Goal: Find specific page/section: Find specific page/section

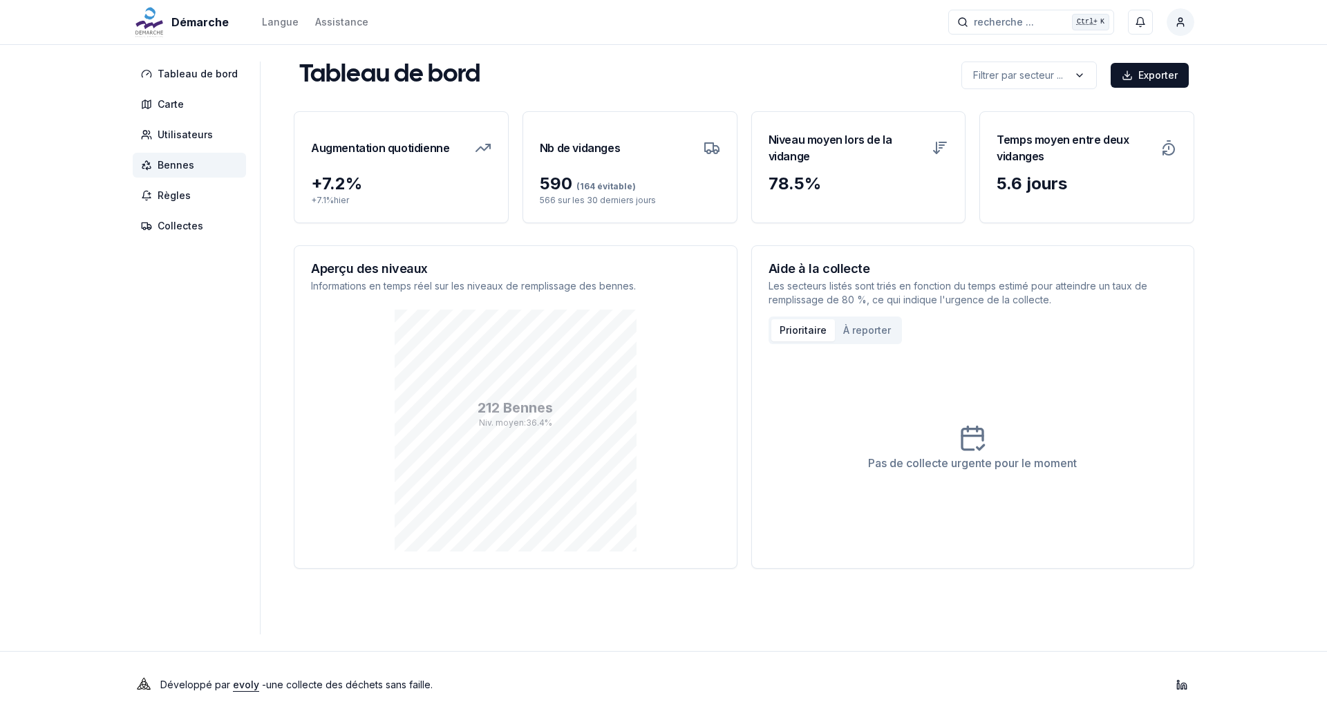
click at [179, 162] on span "Bennes" at bounding box center [176, 165] width 37 height 14
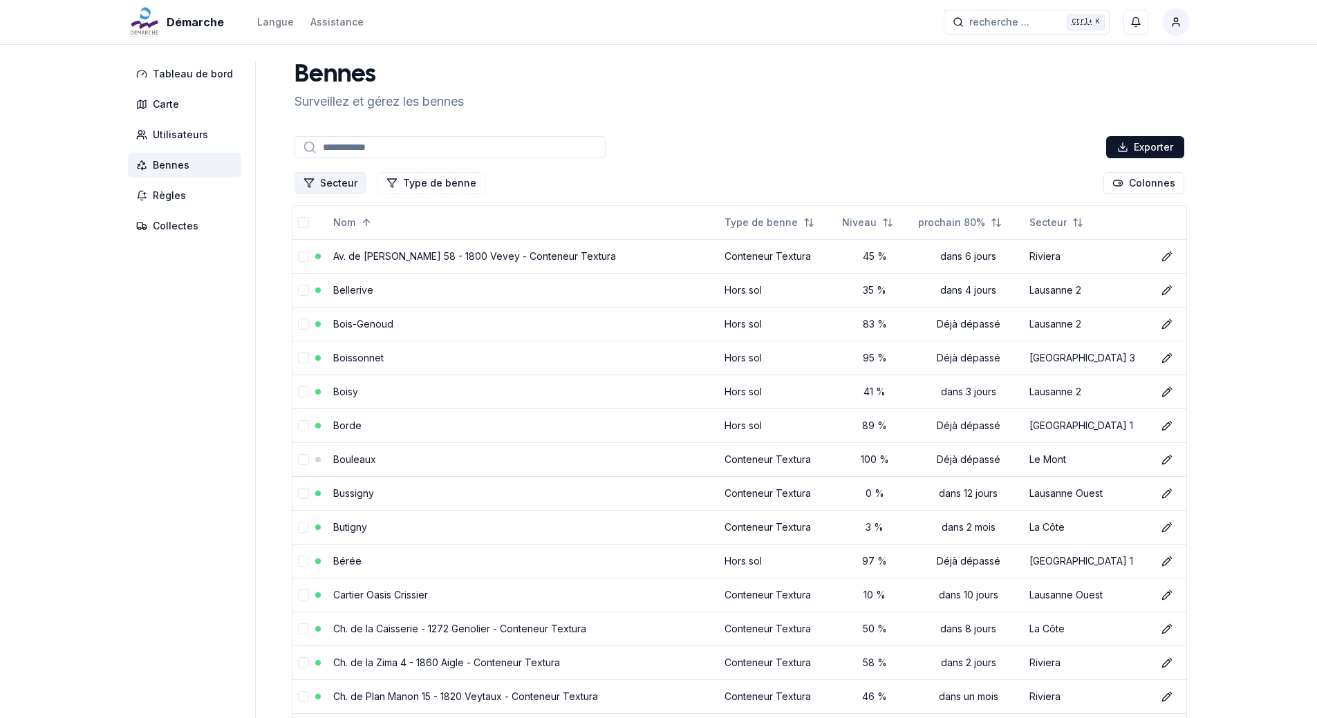
click at [339, 180] on button "Secteur" at bounding box center [330, 183] width 72 height 22
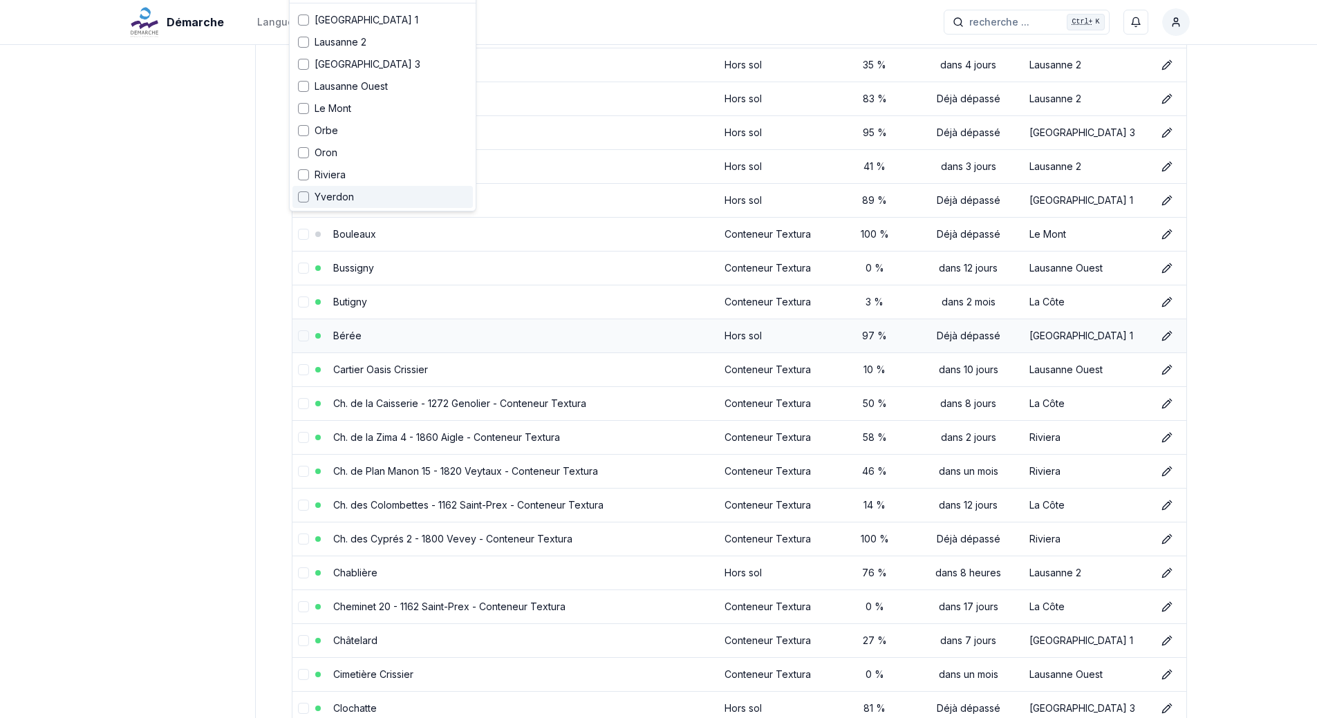
scroll to position [138, 0]
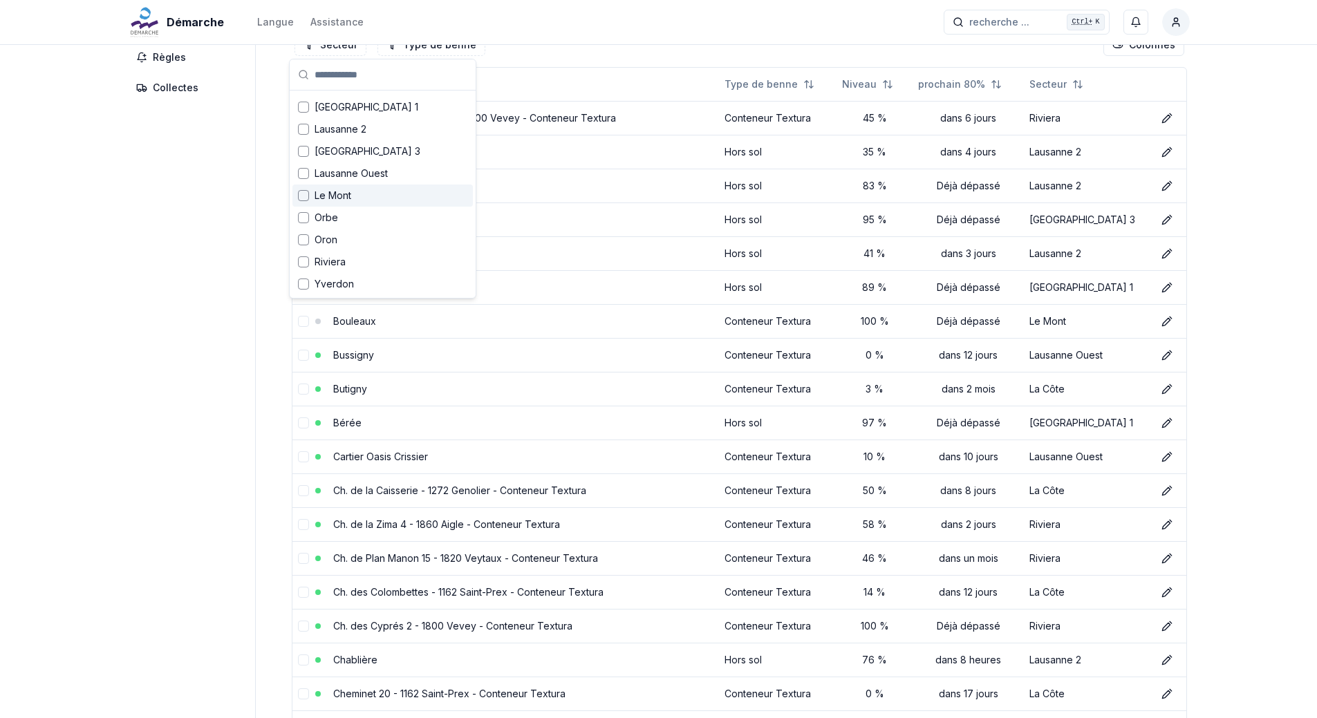
click at [366, 190] on div "Le Mont" at bounding box center [382, 196] width 180 height 22
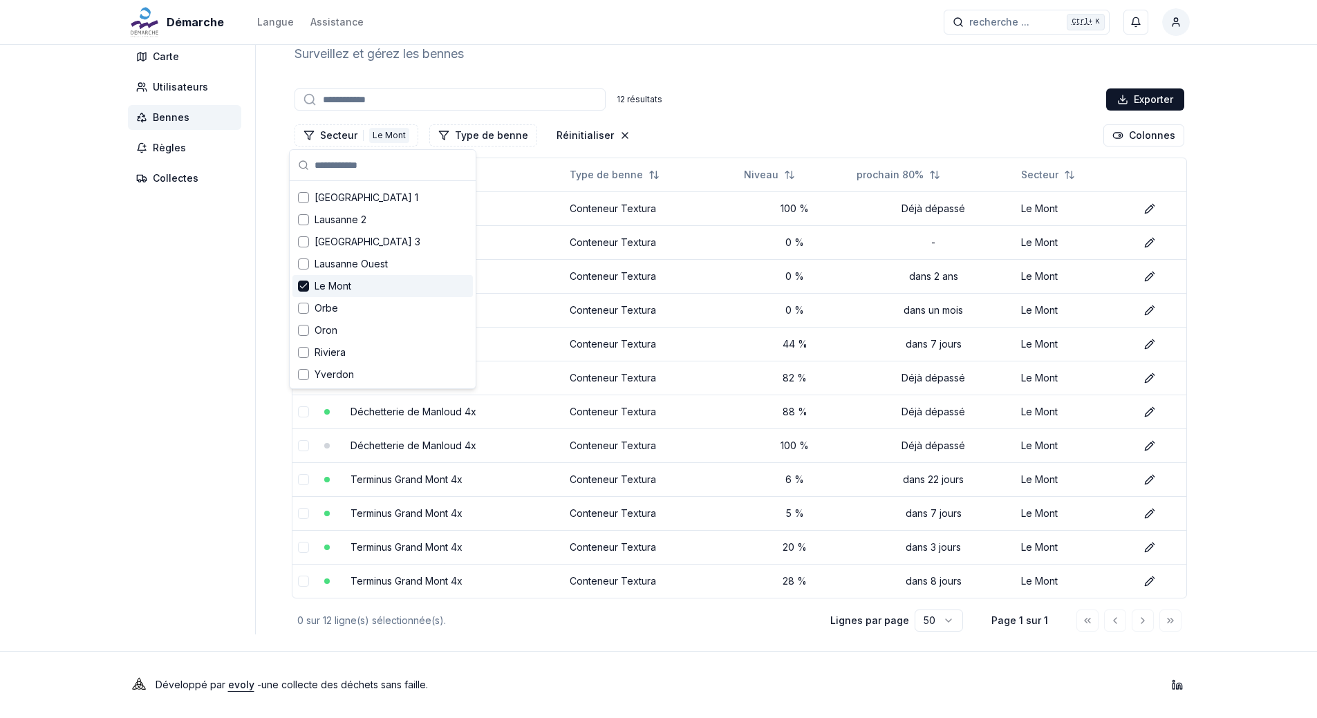
scroll to position [48, 0]
click at [520, 341] on td "Déchetterie de Manloud 4x" at bounding box center [454, 344] width 218 height 34
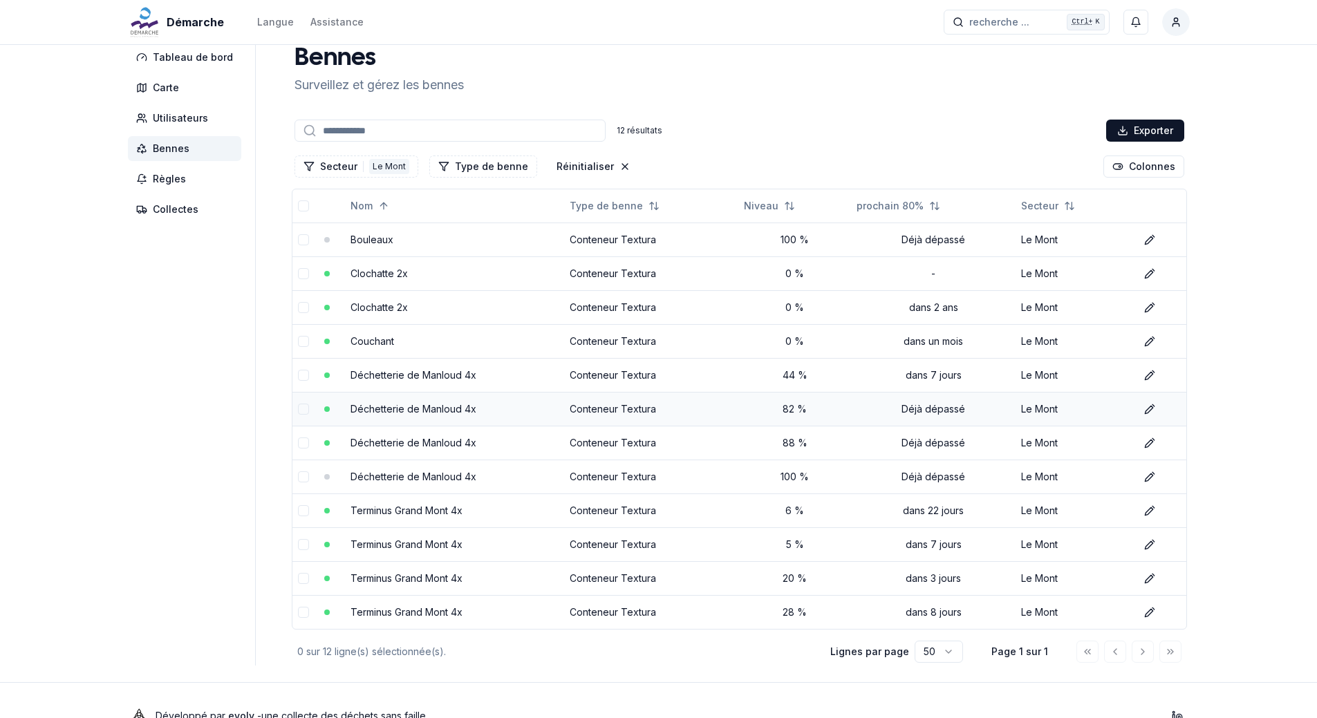
scroll to position [0, 0]
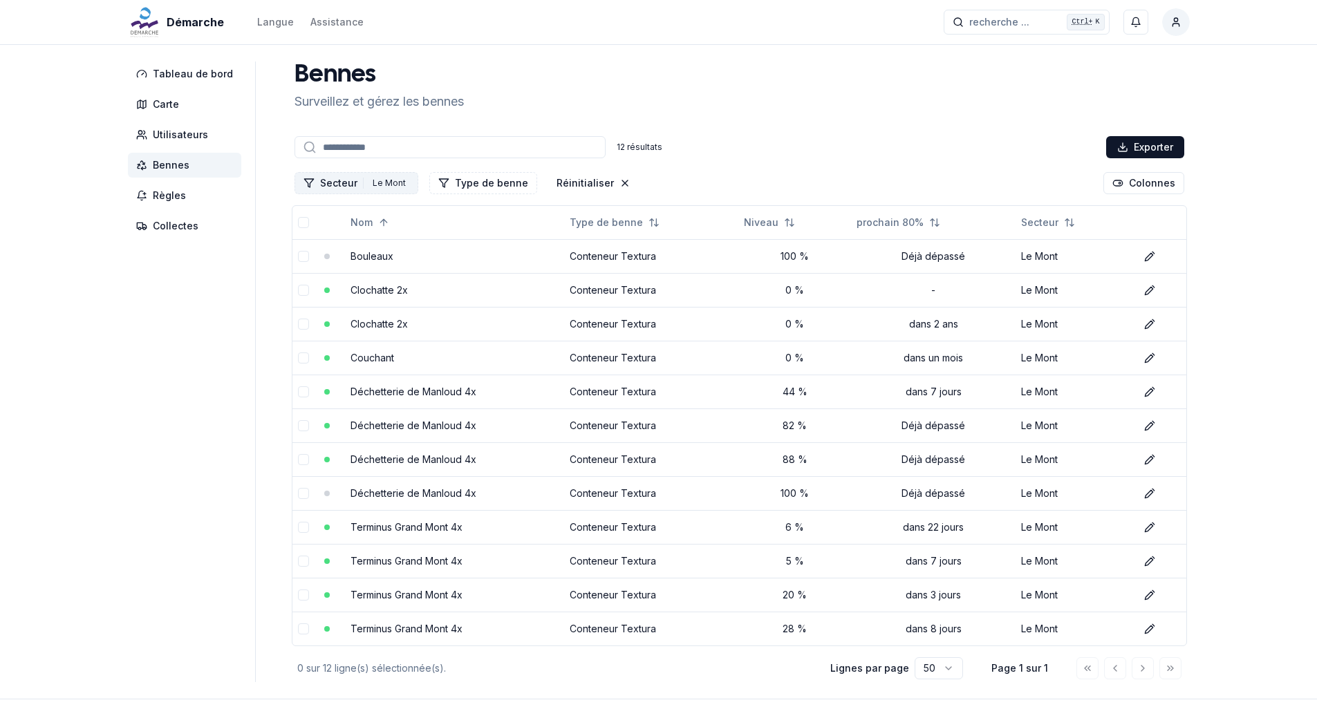
click at [342, 183] on button "Secteur 1 Le Mont" at bounding box center [356, 183] width 124 height 22
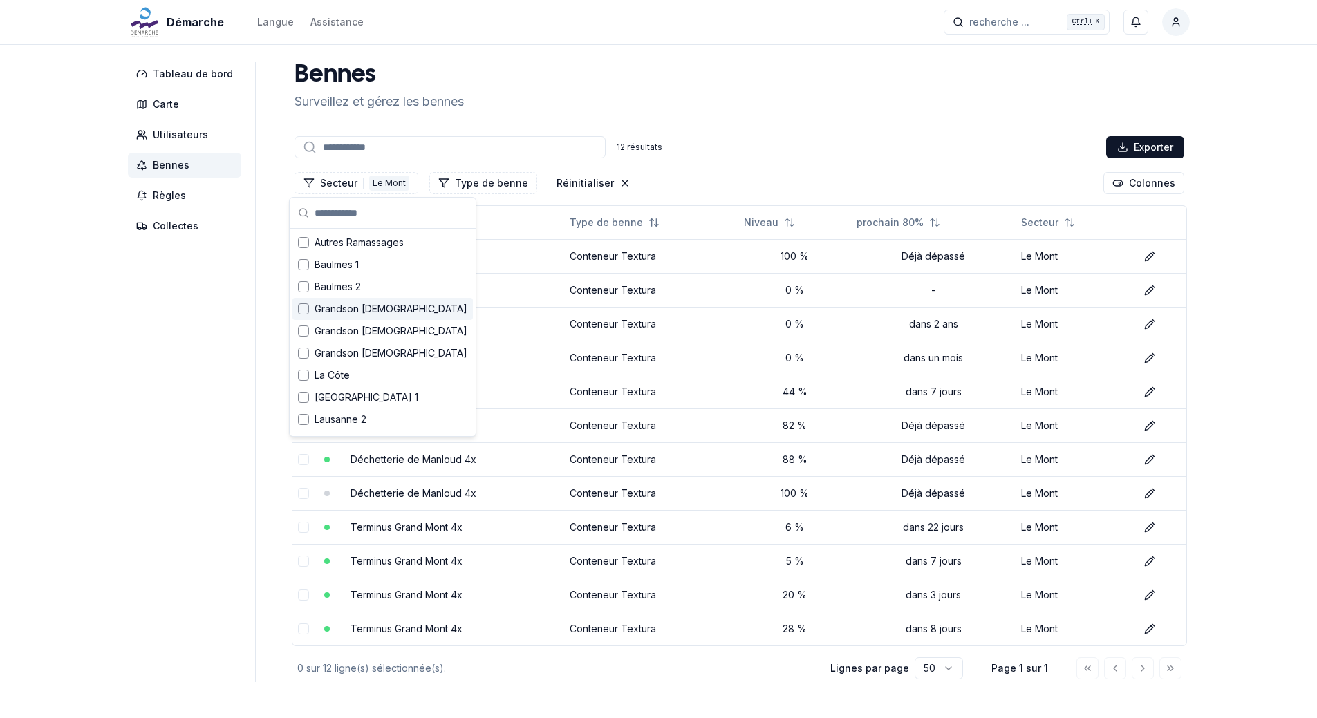
click at [376, 316] on div "Grandson 1" at bounding box center [382, 309] width 180 height 22
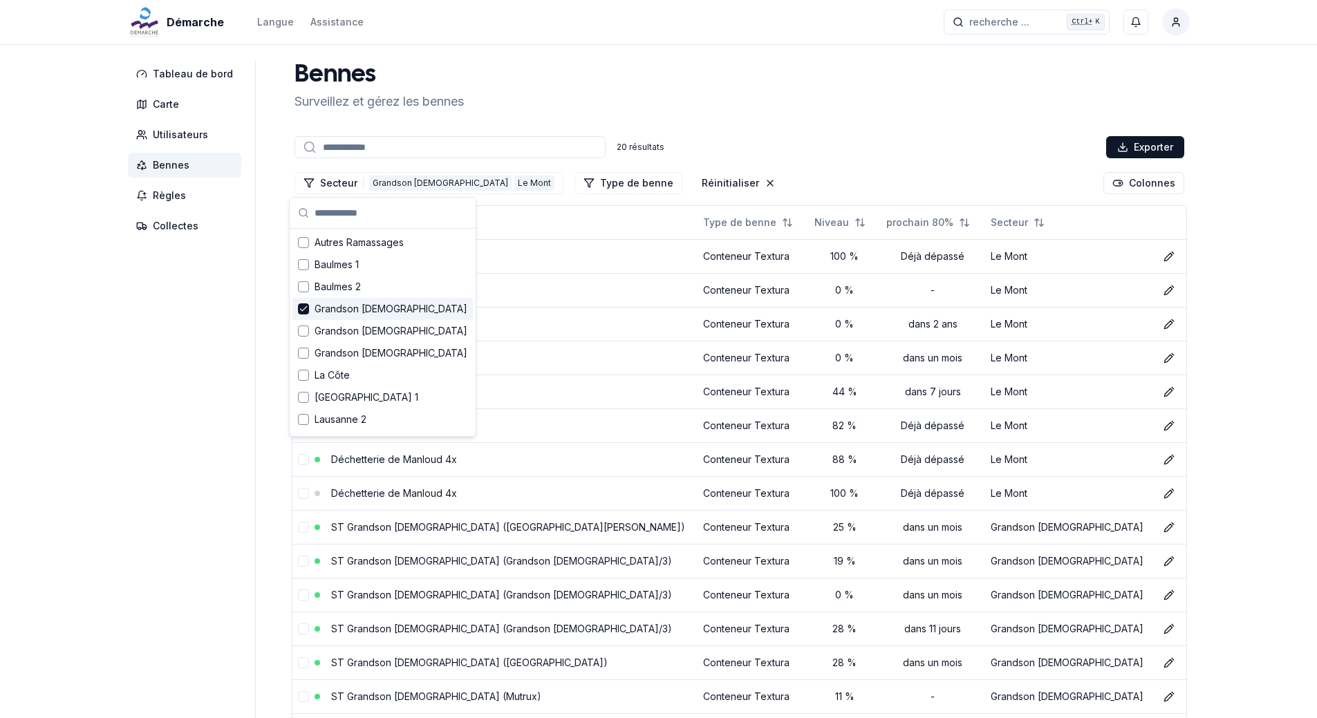
click at [313, 308] on div "Grandson 1" at bounding box center [382, 309] width 180 height 22
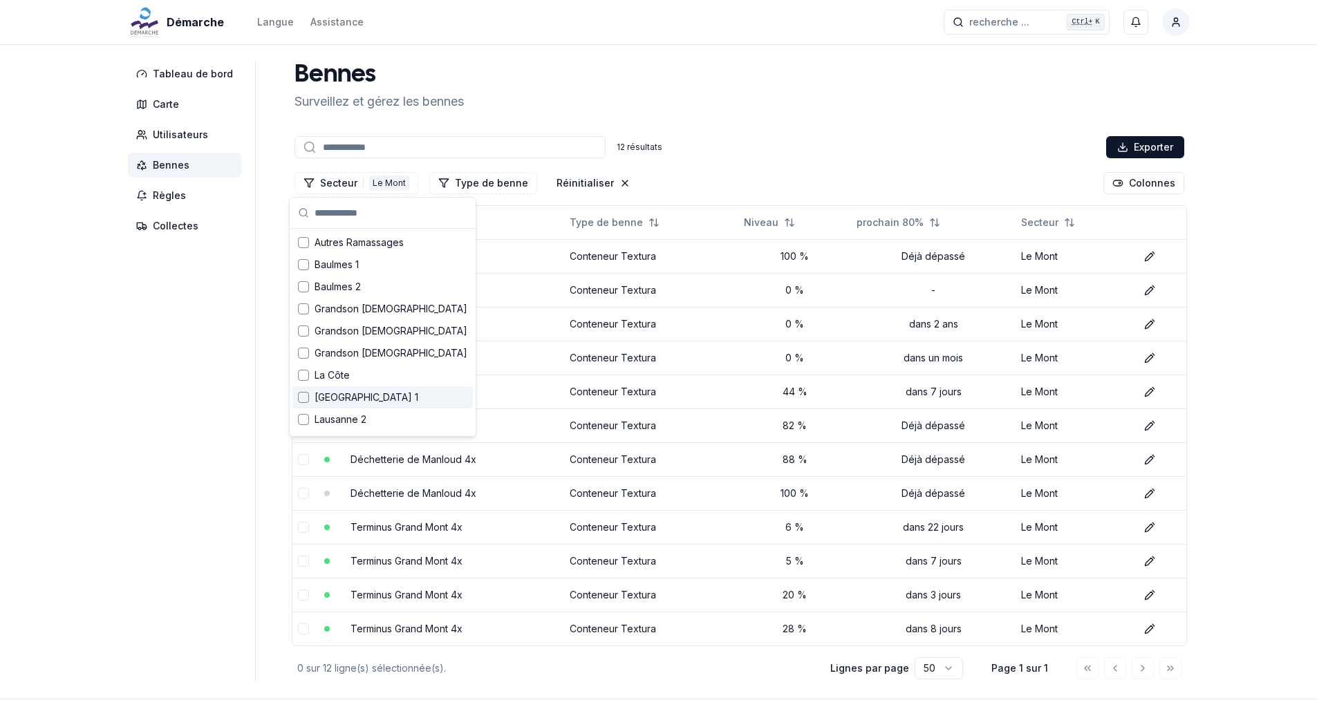
click at [301, 398] on div "Suggestions" at bounding box center [303, 397] width 11 height 11
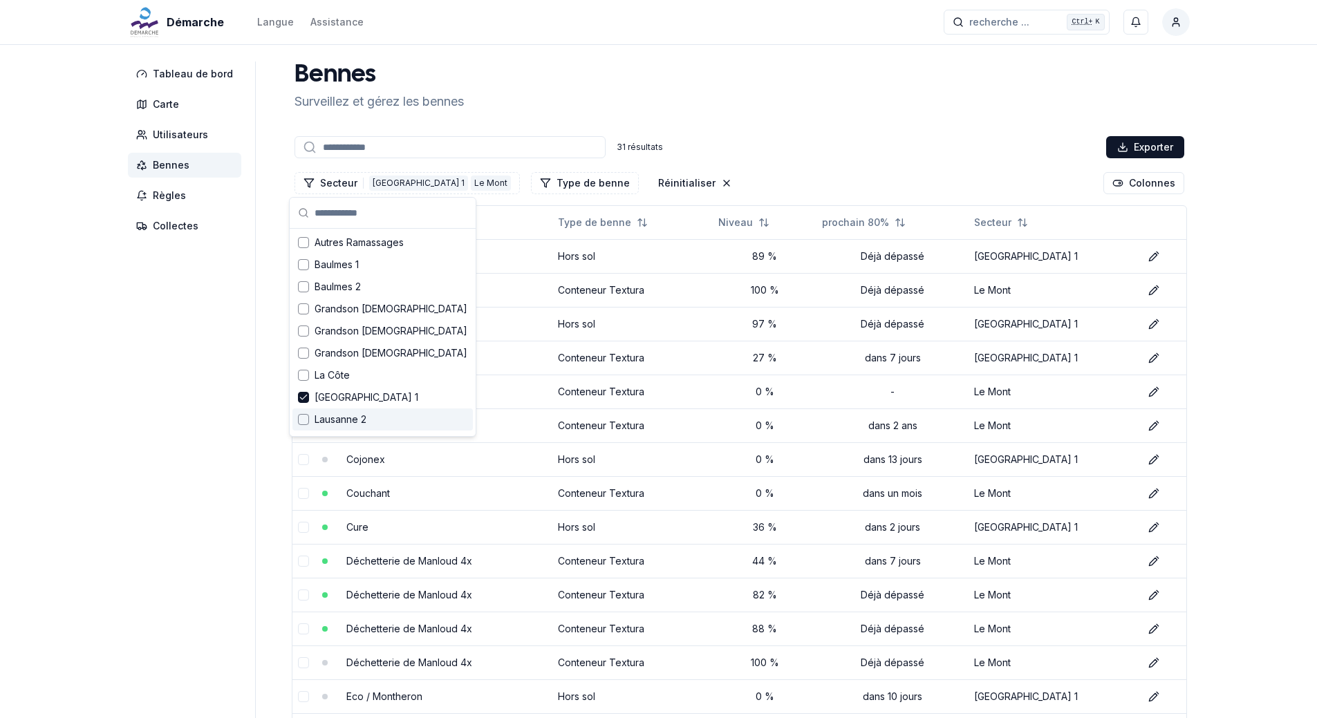
click at [190, 435] on aside "Tableau de bord Carte Utilisateurs Bennes Règles Collectes" at bounding box center [192, 694] width 128 height 1264
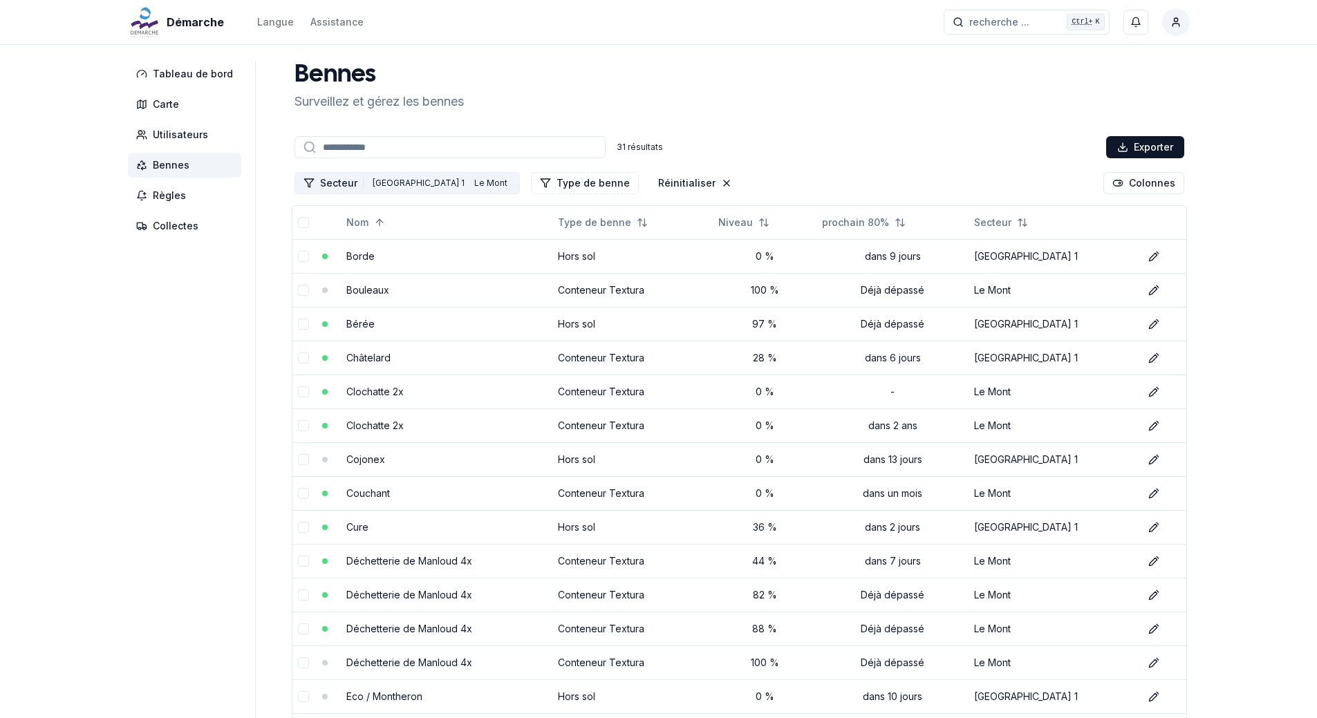
click at [395, 178] on div "Lausanne 1" at bounding box center [418, 183] width 99 height 15
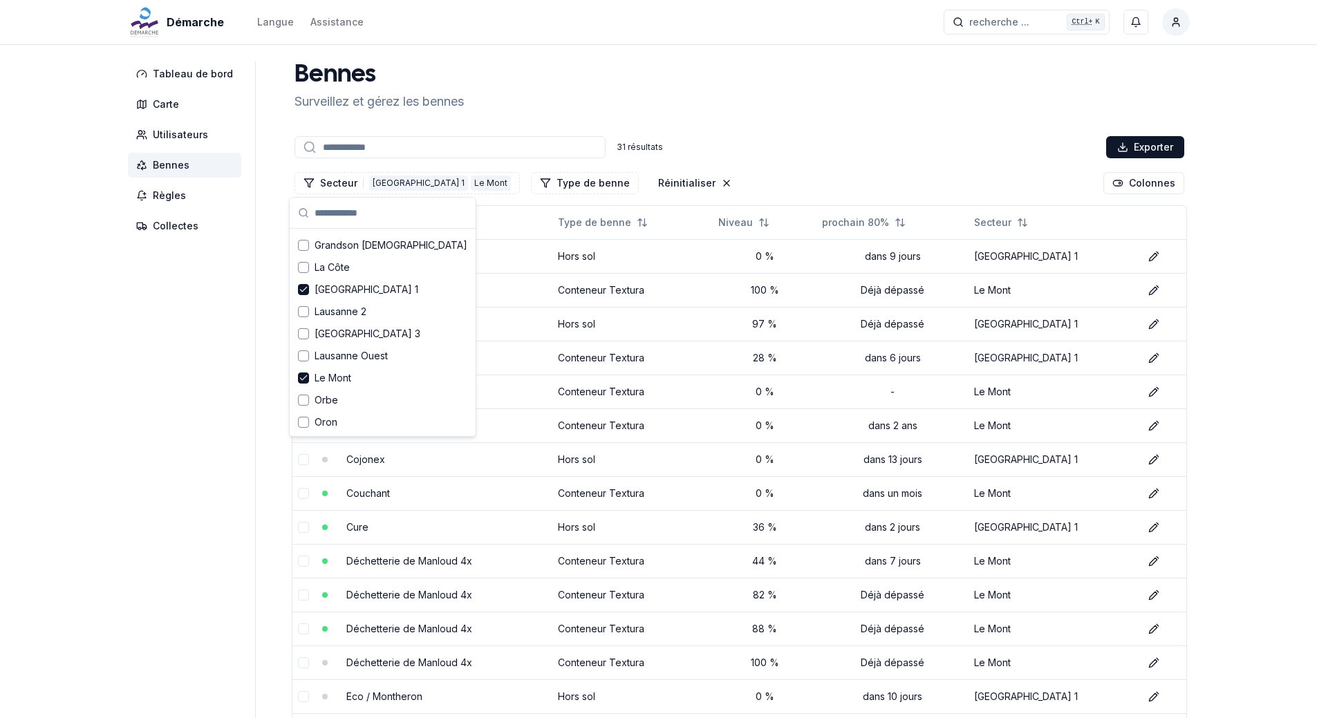
scroll to position [180, 0]
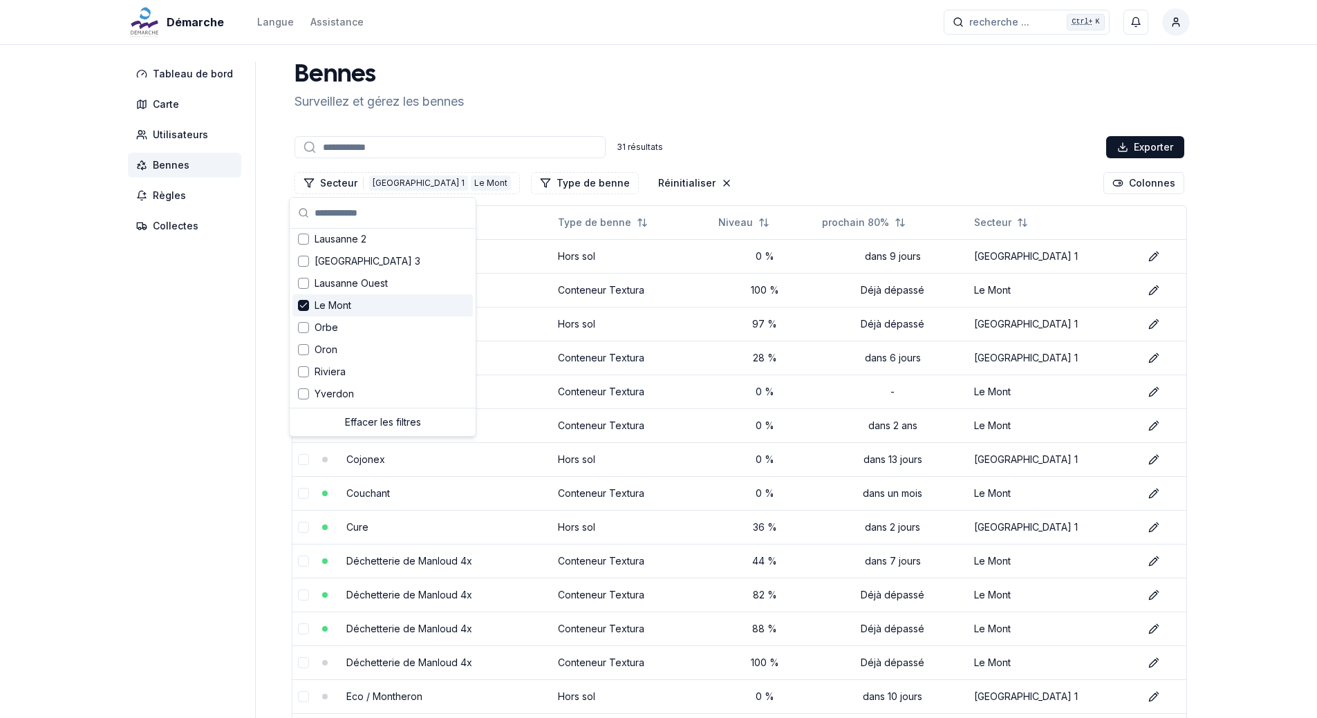
click at [306, 306] on icon "Suggestions" at bounding box center [304, 305] width 10 height 11
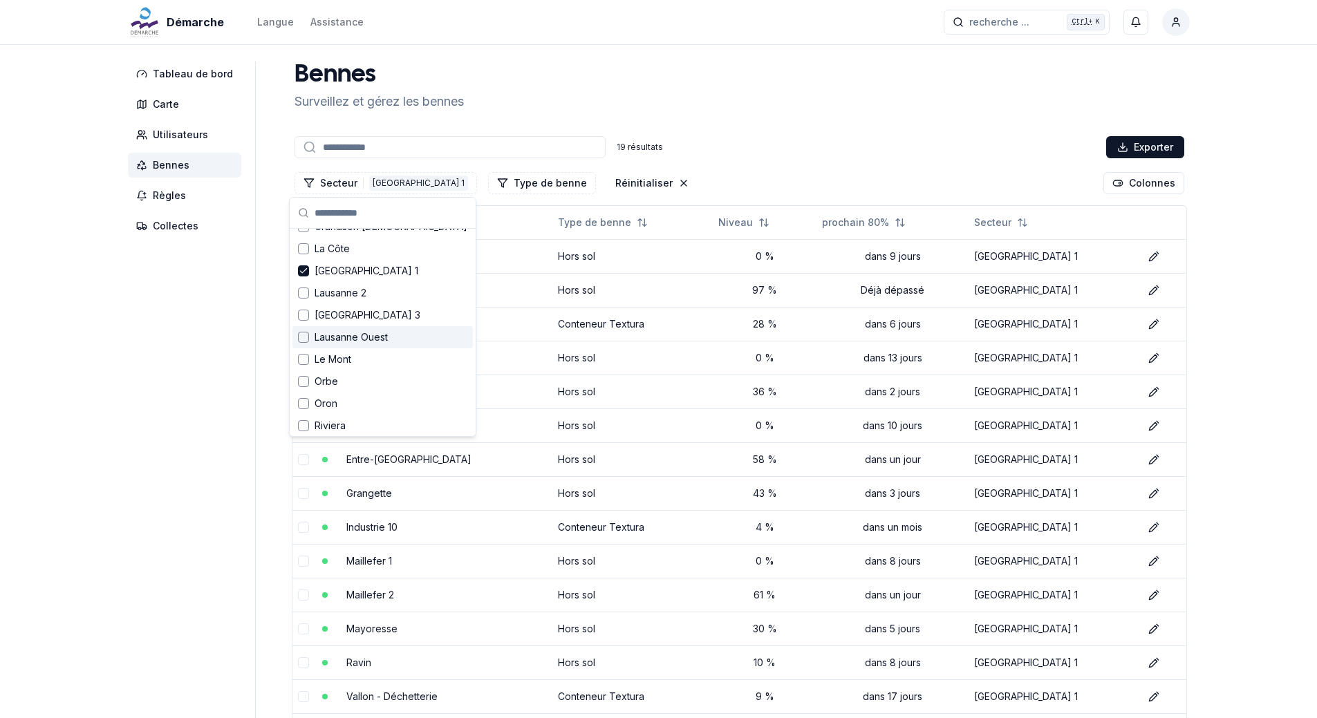
scroll to position [42, 0]
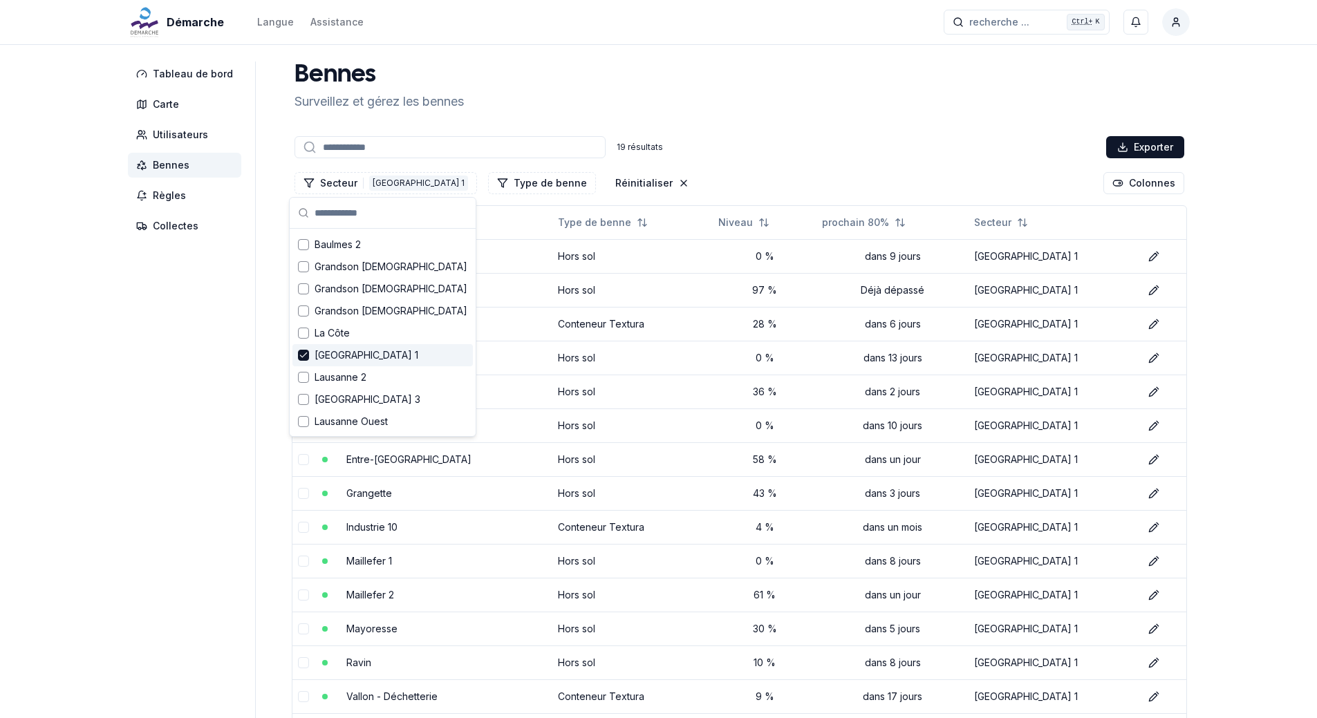
click at [302, 357] on polyline "Suggestions" at bounding box center [303, 355] width 6 height 4
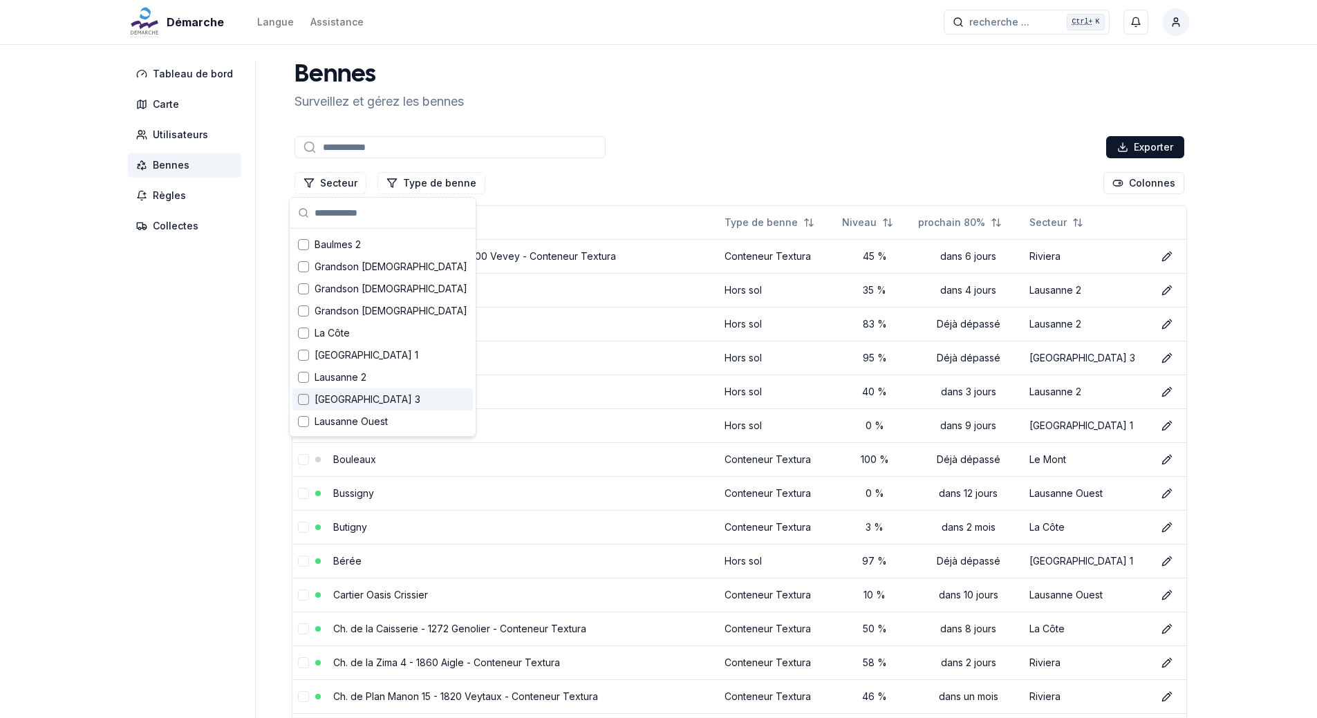
click at [299, 400] on div "Suggestions" at bounding box center [303, 399] width 11 height 11
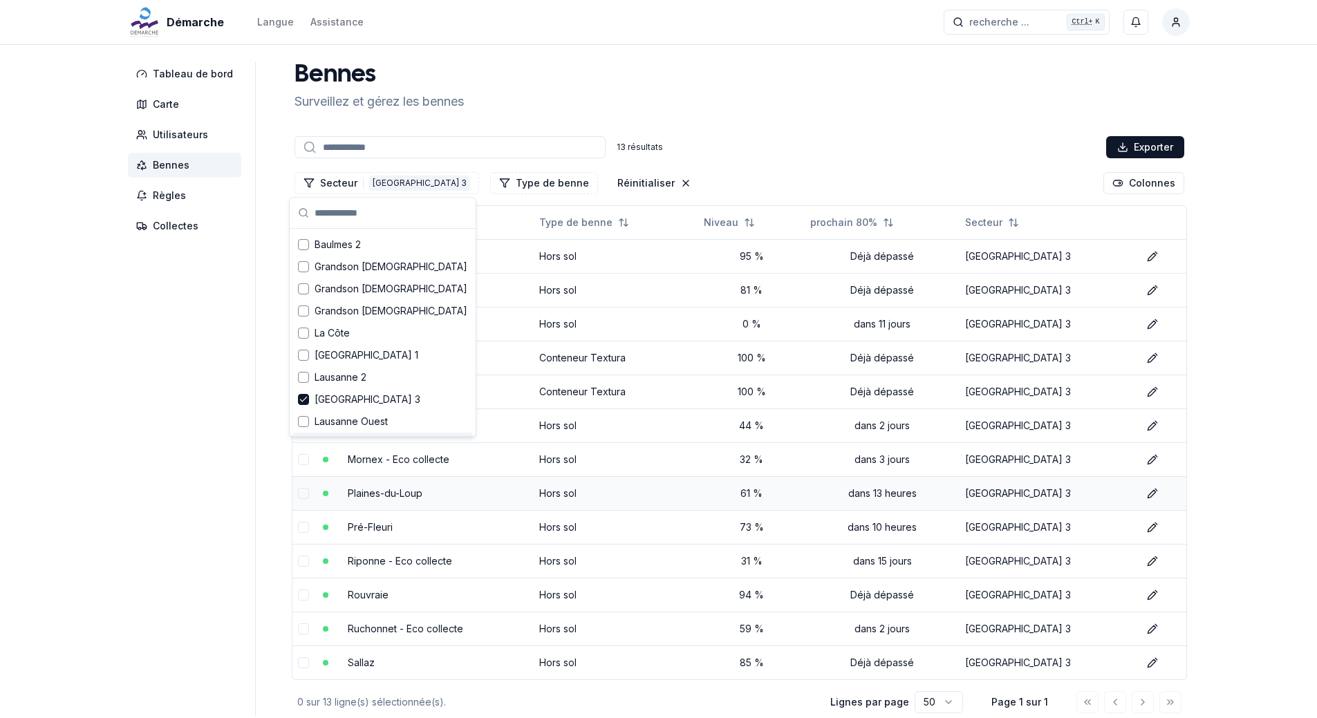
click at [687, 480] on td "Hors sol" at bounding box center [616, 493] width 165 height 34
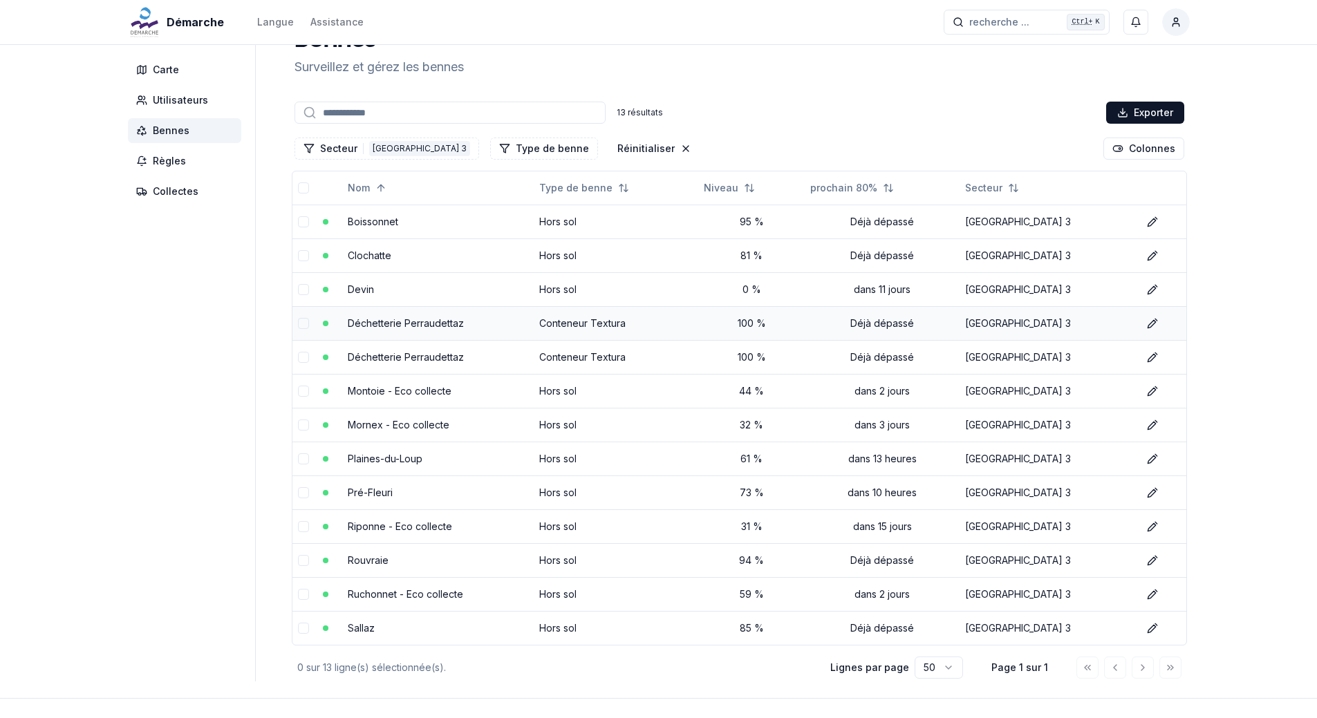
scroll to position [12, 0]
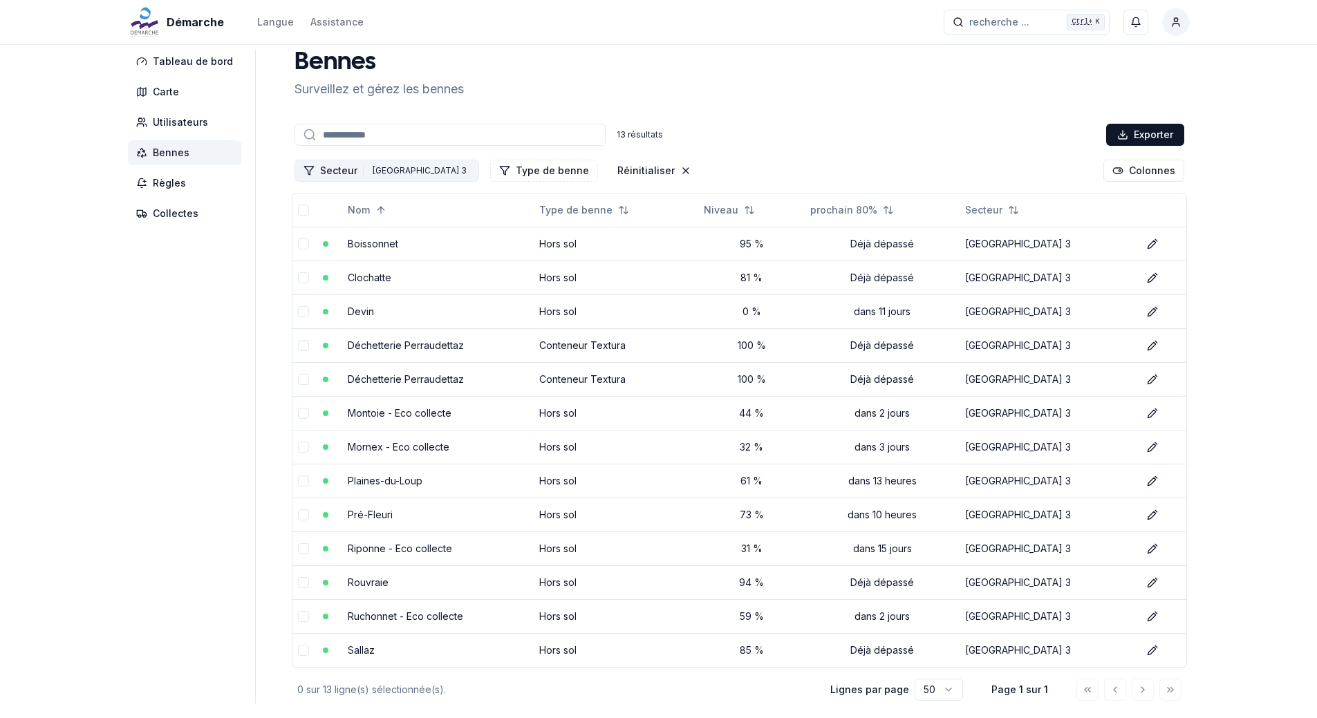
click at [396, 171] on div "Lausanne 3" at bounding box center [419, 170] width 101 height 15
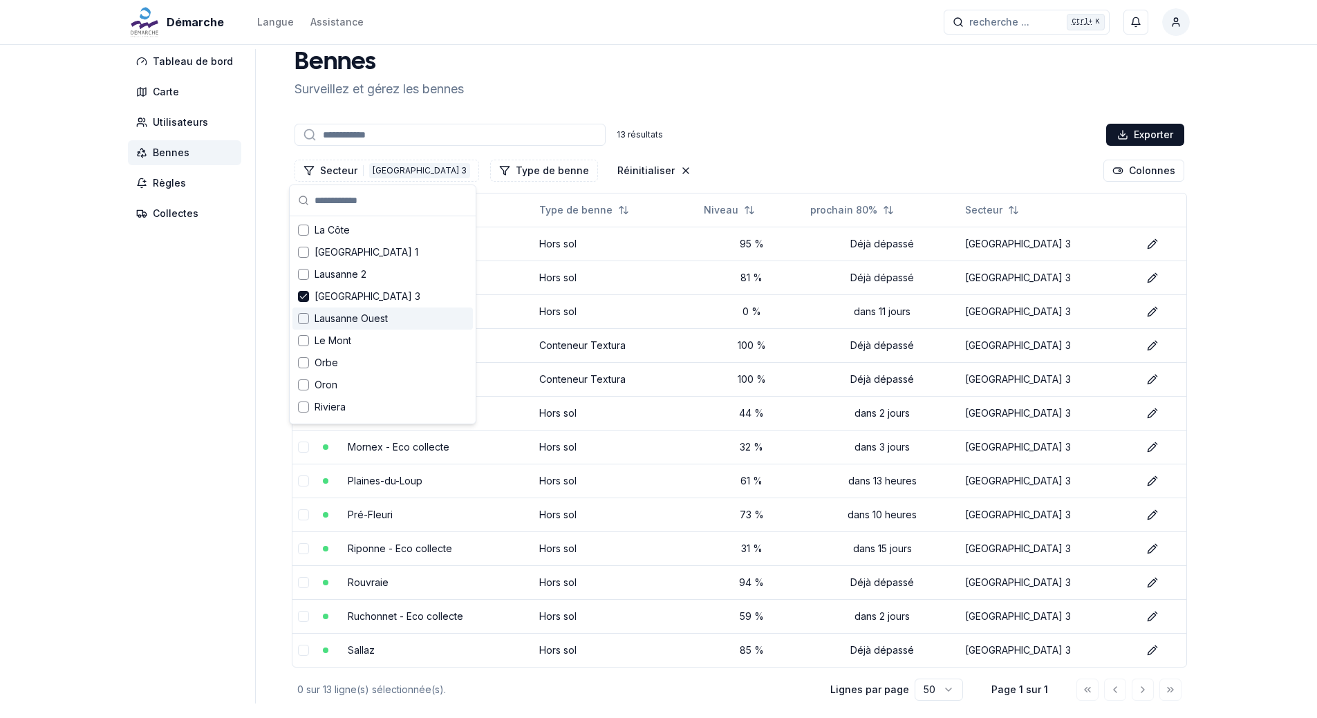
scroll to position [138, 0]
click at [338, 274] on span "Lausanne 2" at bounding box center [341, 269] width 52 height 14
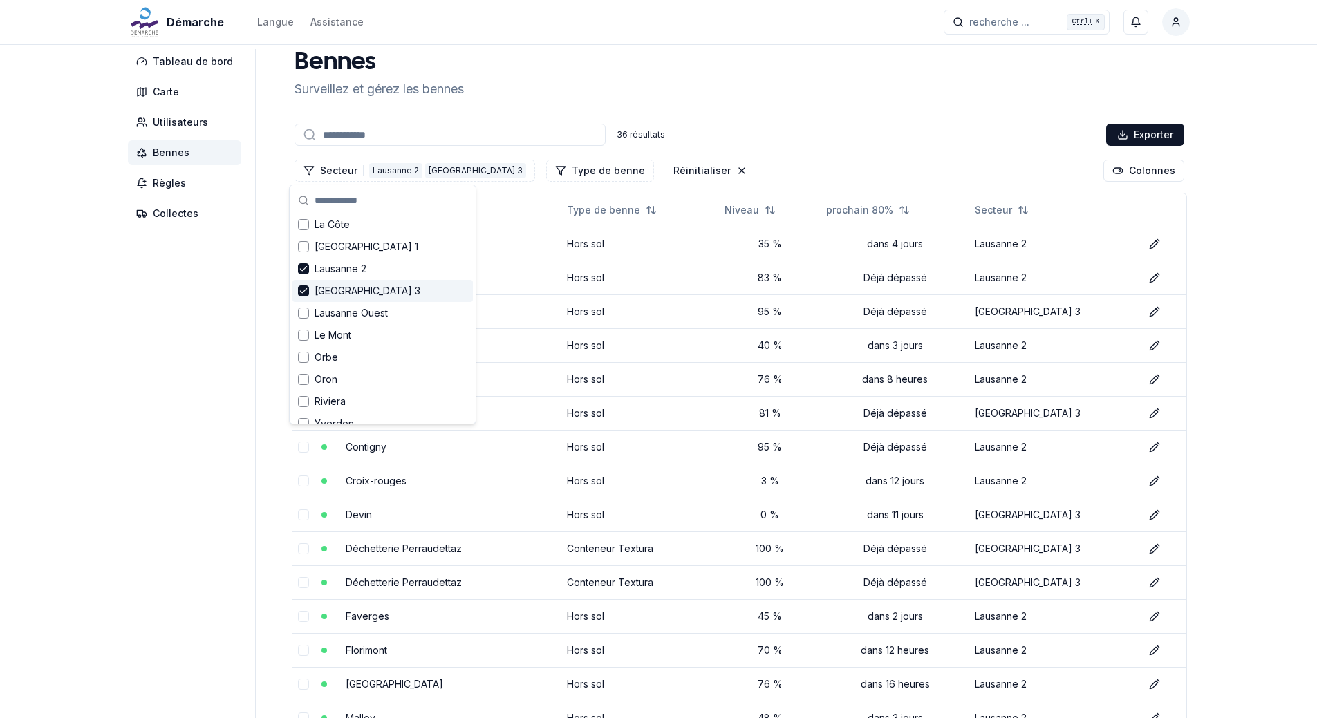
click at [300, 292] on icon "Suggestions" at bounding box center [304, 290] width 10 height 11
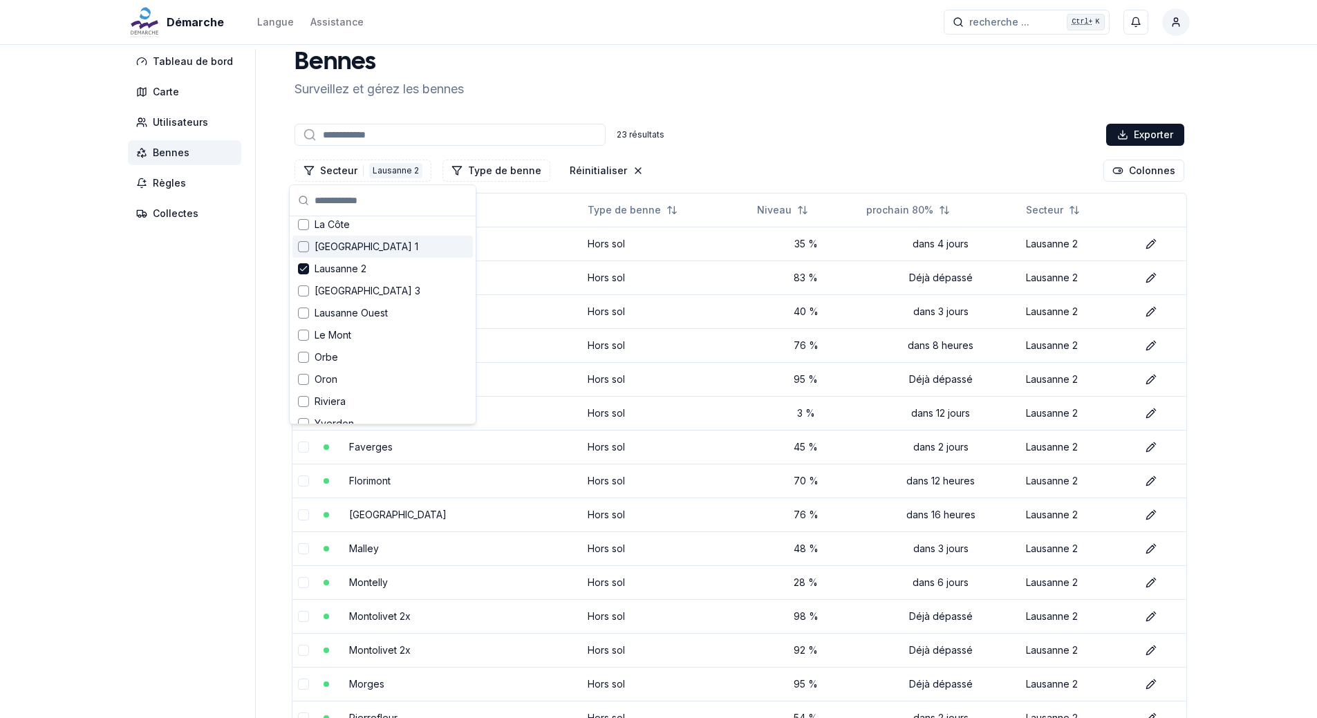
click at [306, 247] on div "Suggestions" at bounding box center [303, 246] width 11 height 11
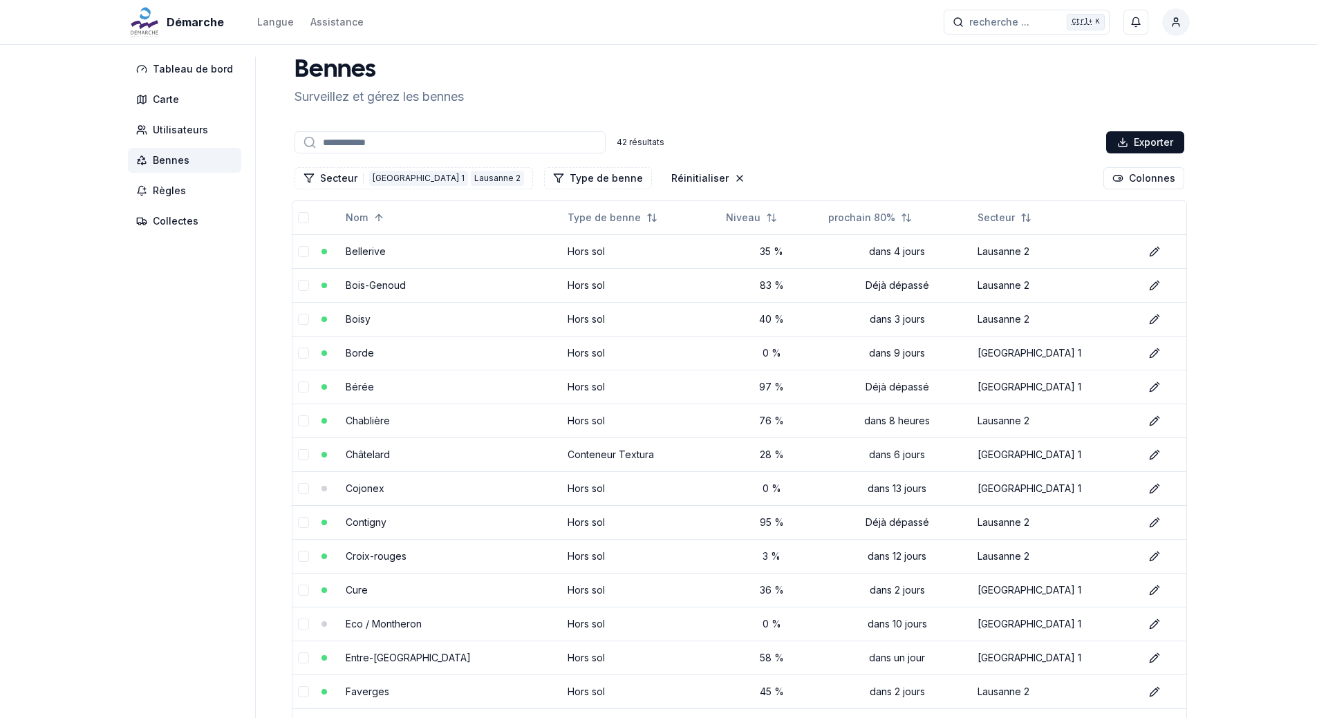
scroll to position [0, 0]
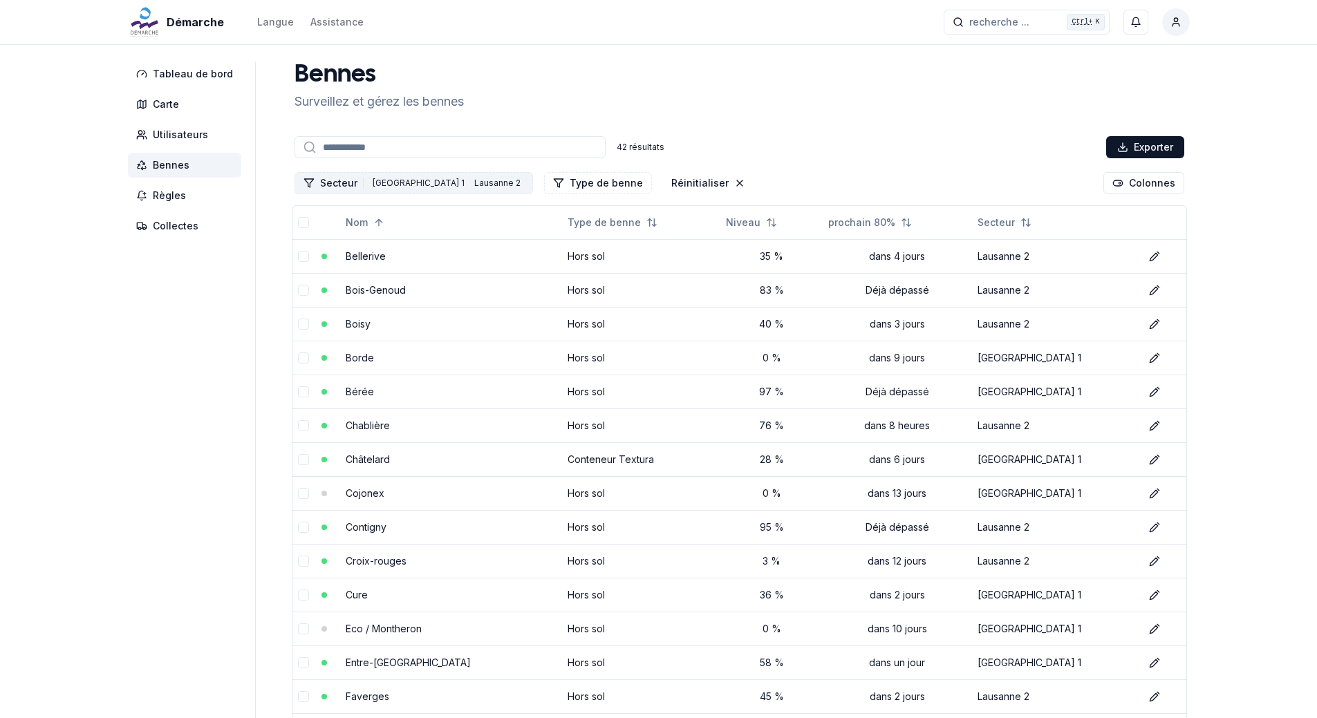
click at [471, 183] on div "Lausanne 2" at bounding box center [497, 183] width 53 height 15
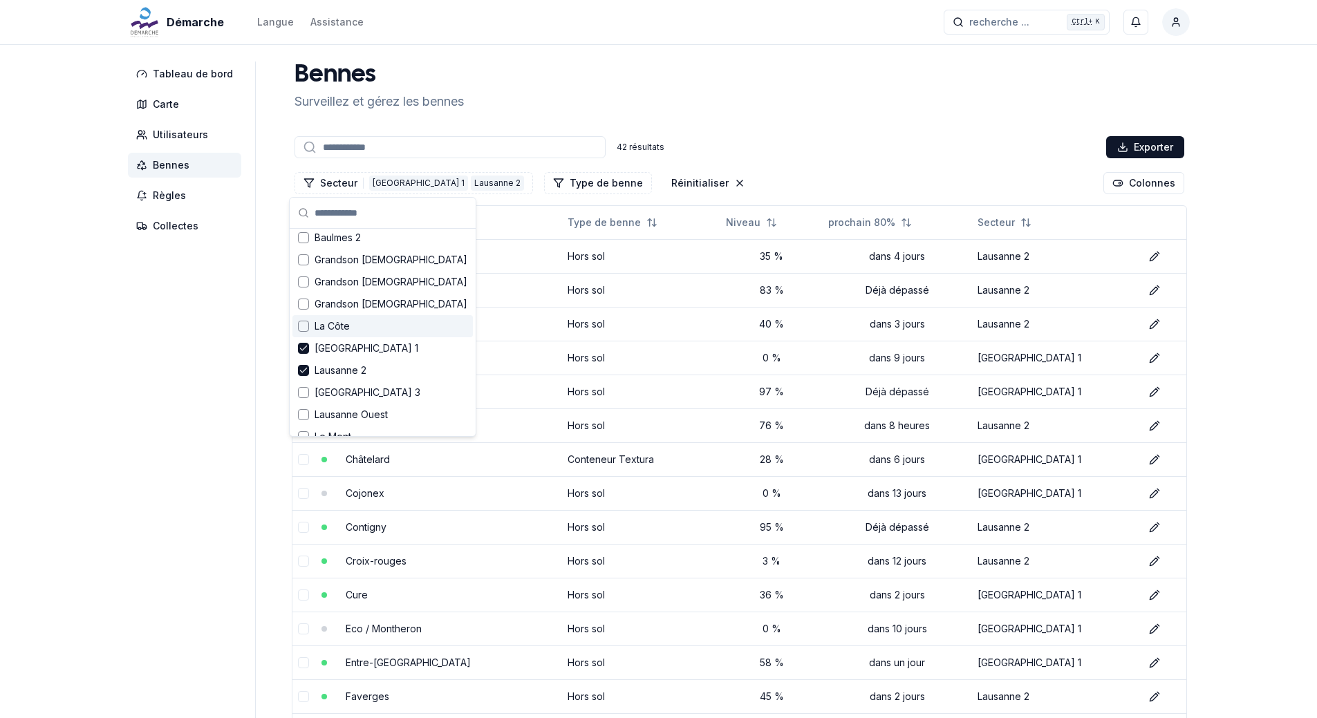
scroll to position [69, 0]
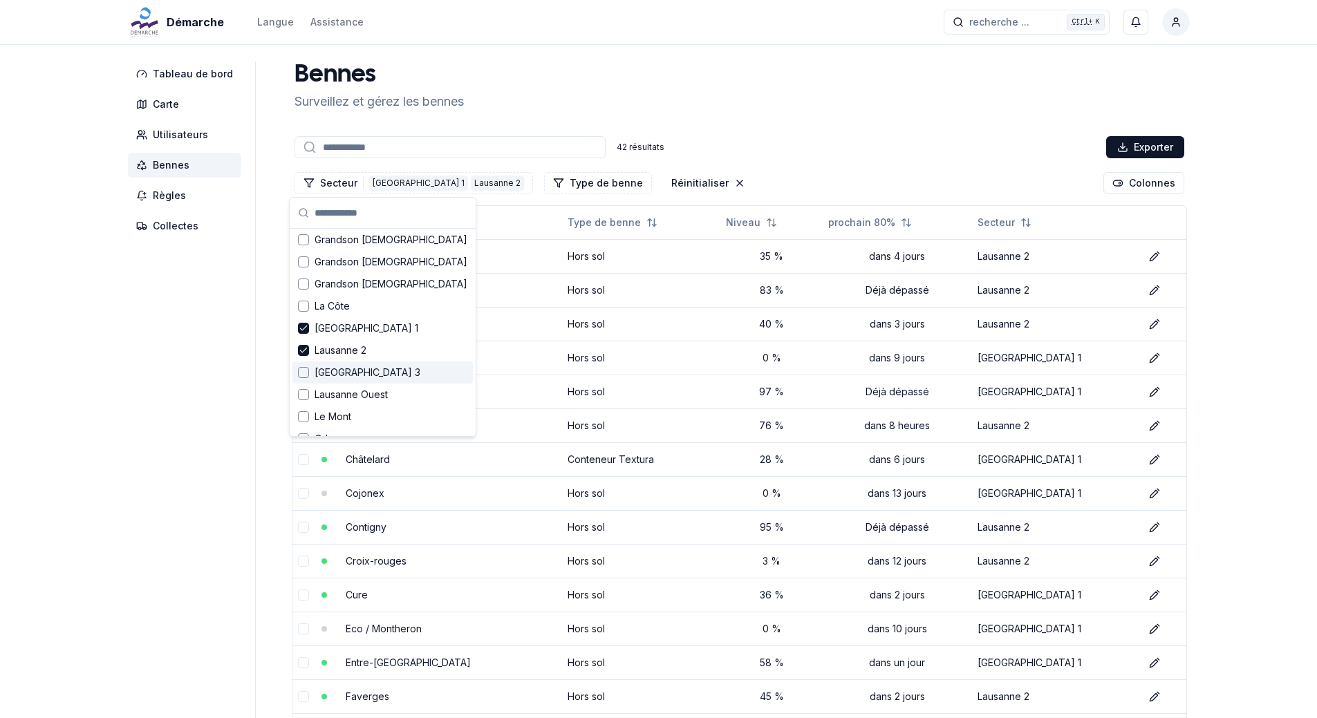
click at [364, 373] on span "Lausanne 3" at bounding box center [368, 373] width 106 height 14
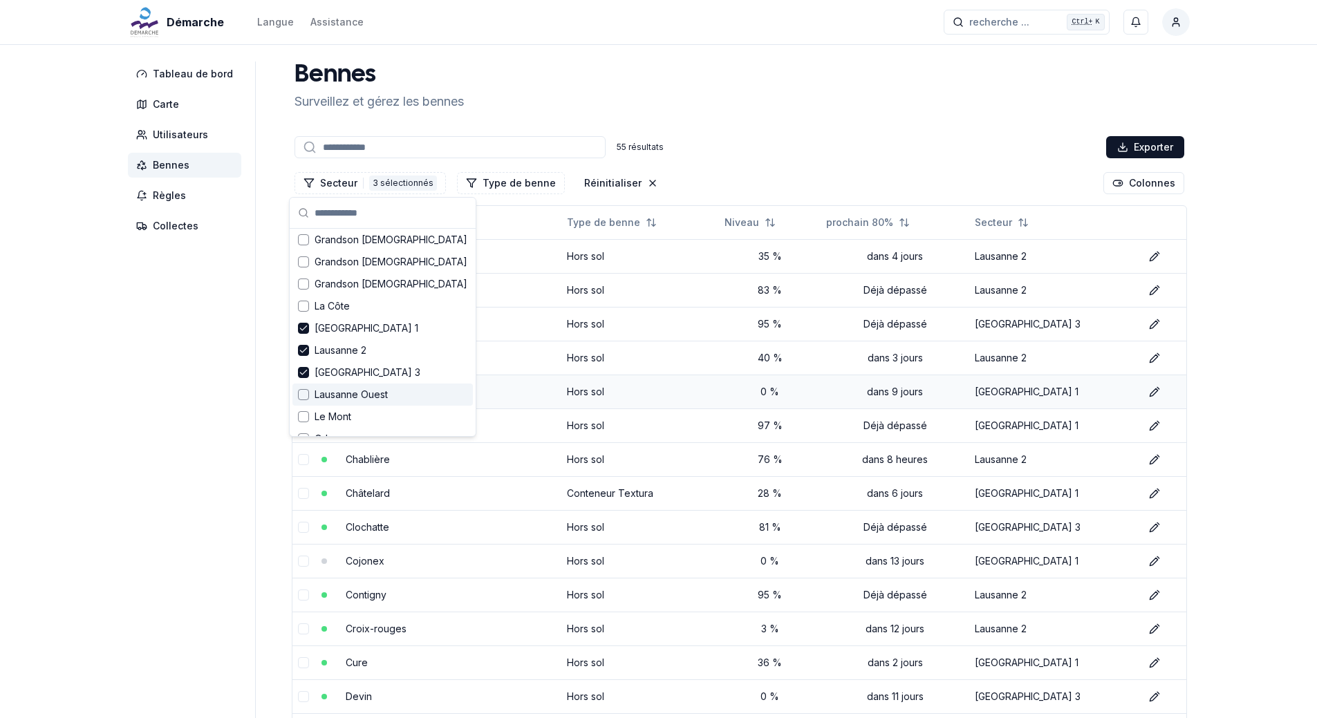
click at [503, 399] on td "Borde" at bounding box center [450, 392] width 221 height 34
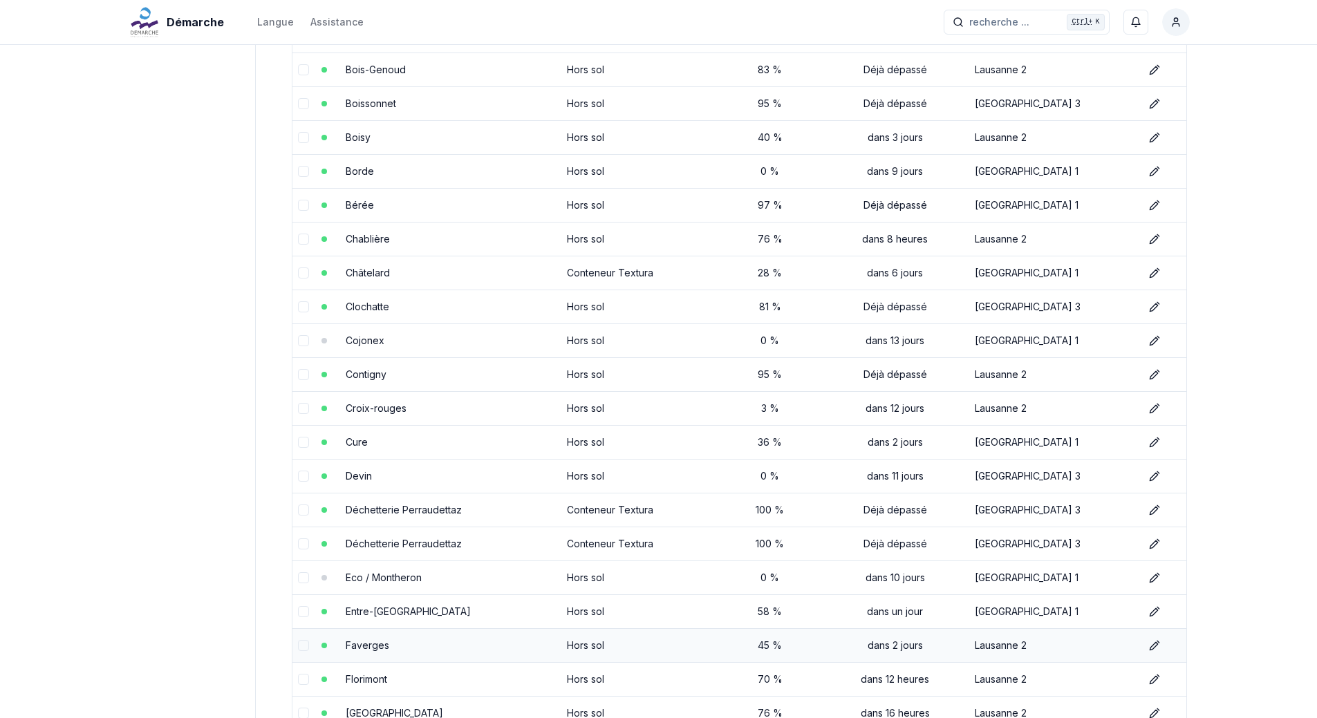
scroll to position [0, 0]
